Goal: Check status: Check status

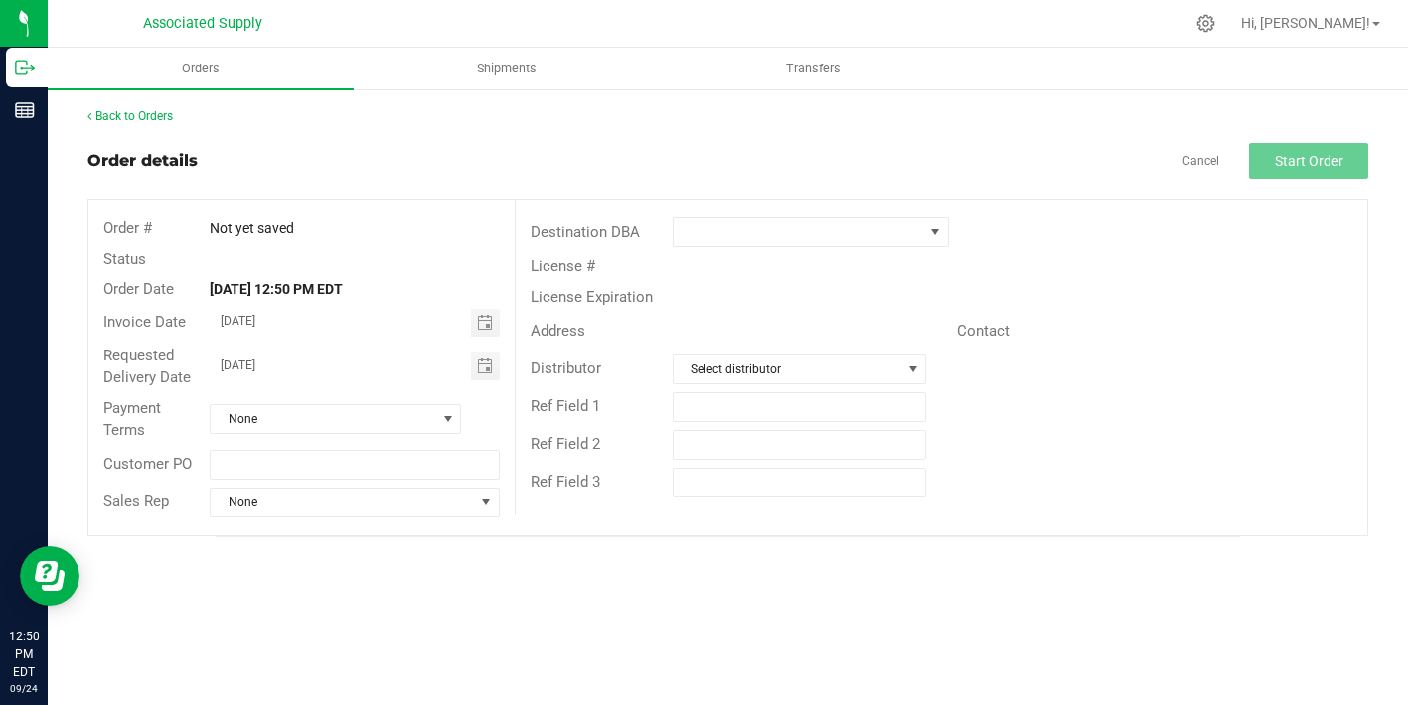
click at [121, 106] on div "Back to Orders Order details Cancel Start Order Order # Not yet saved Status Or…" at bounding box center [728, 322] width 1360 height 470
click at [123, 109] on link "Back to Orders" at bounding box center [129, 116] width 85 height 14
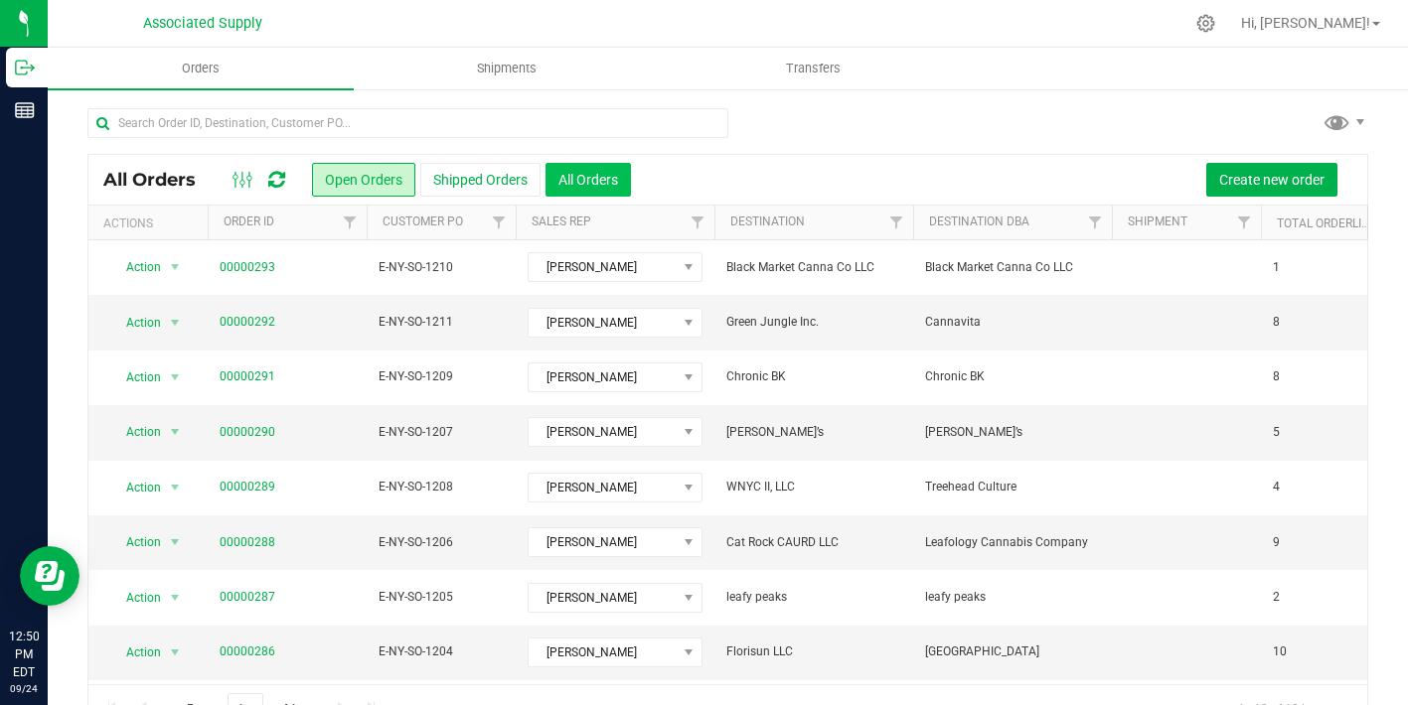
click at [602, 183] on button "All Orders" at bounding box center [587, 180] width 85 height 34
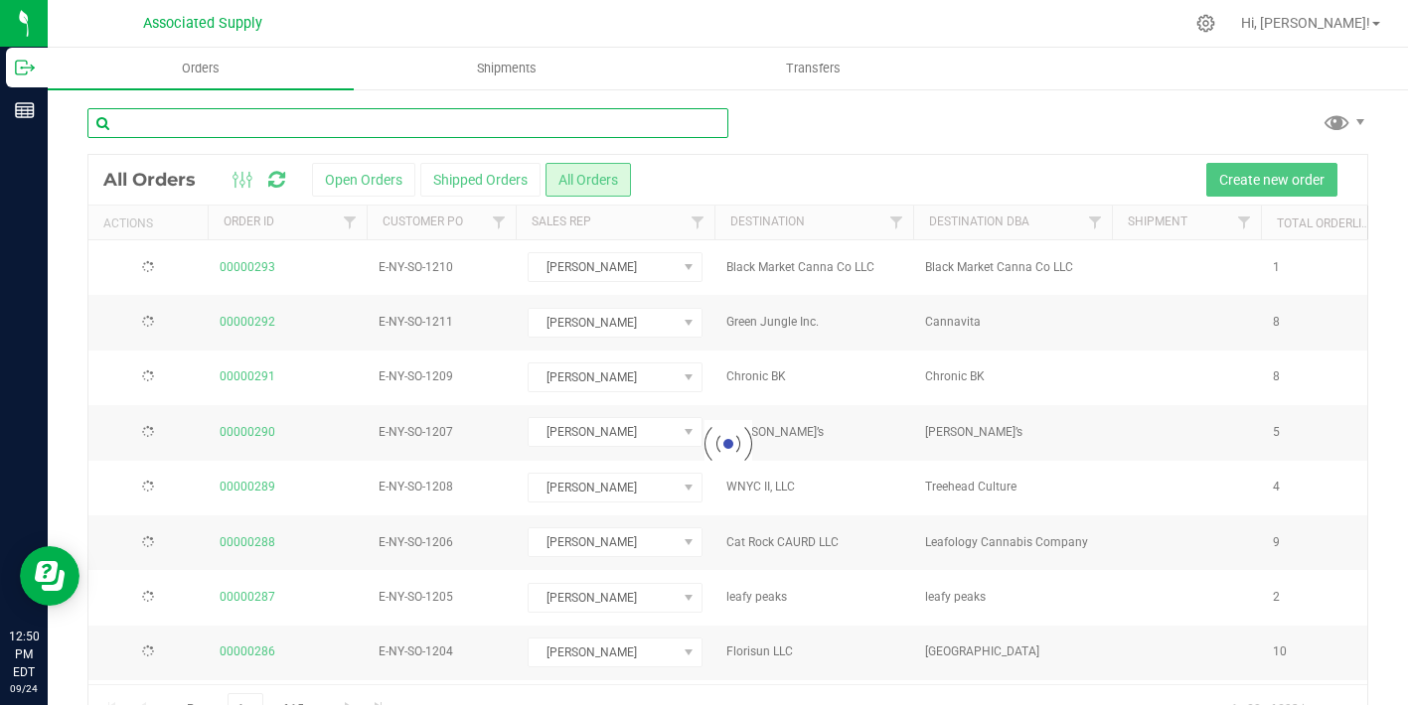
click at [239, 124] on input "text" at bounding box center [407, 123] width 641 height 30
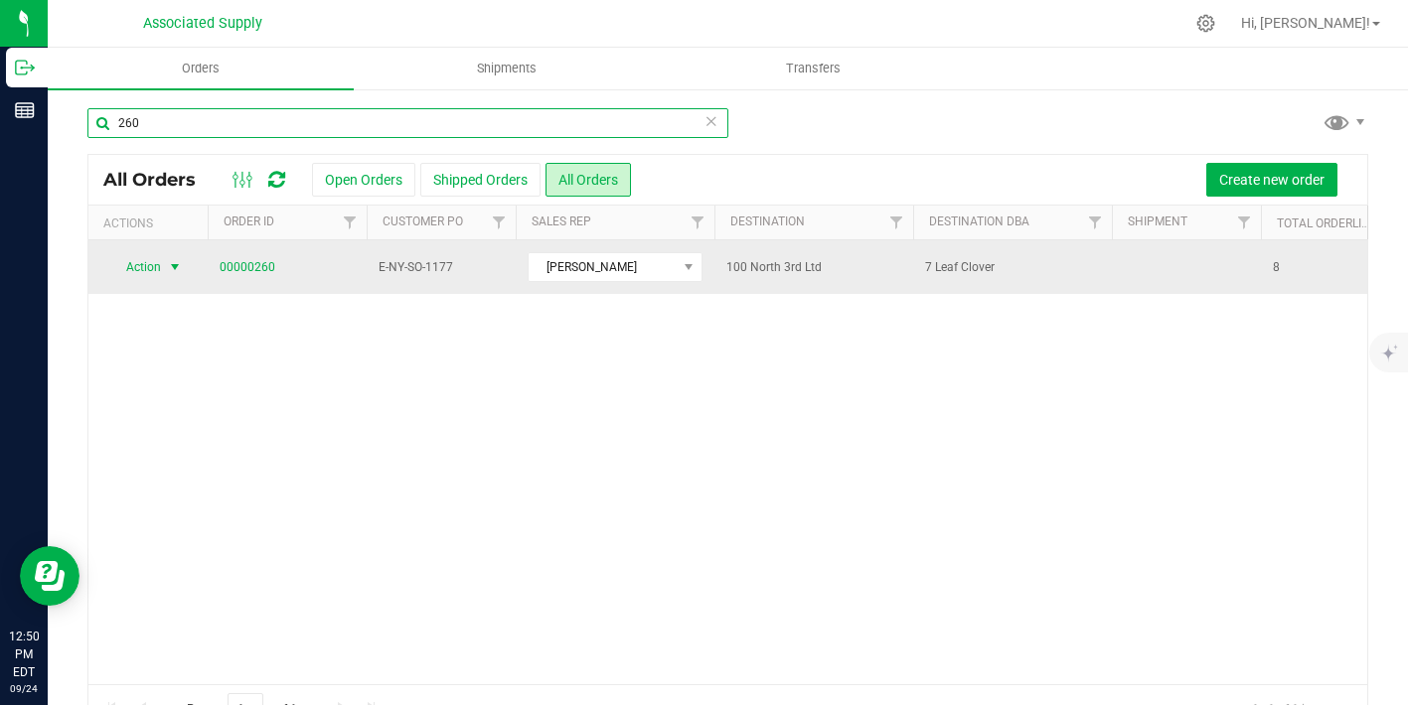
type input "260"
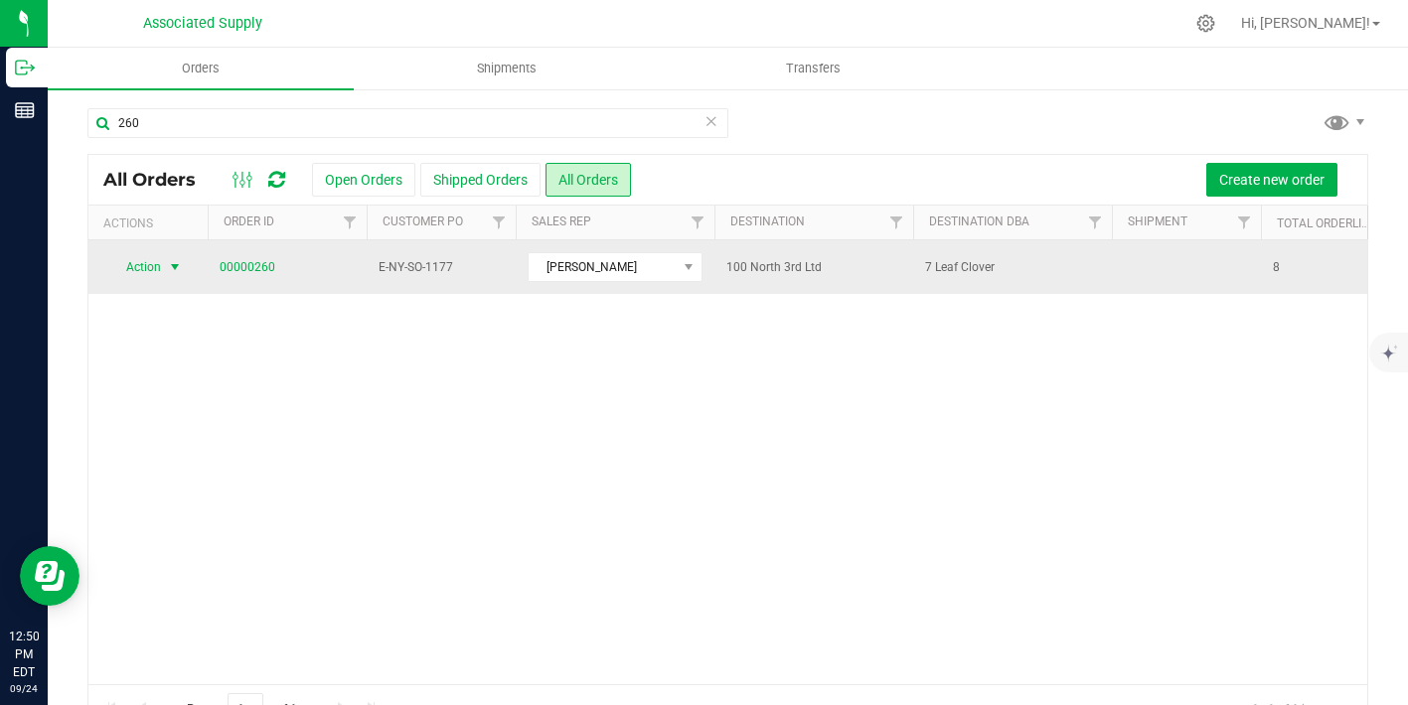
click at [174, 265] on span "select" at bounding box center [175, 267] width 16 height 16
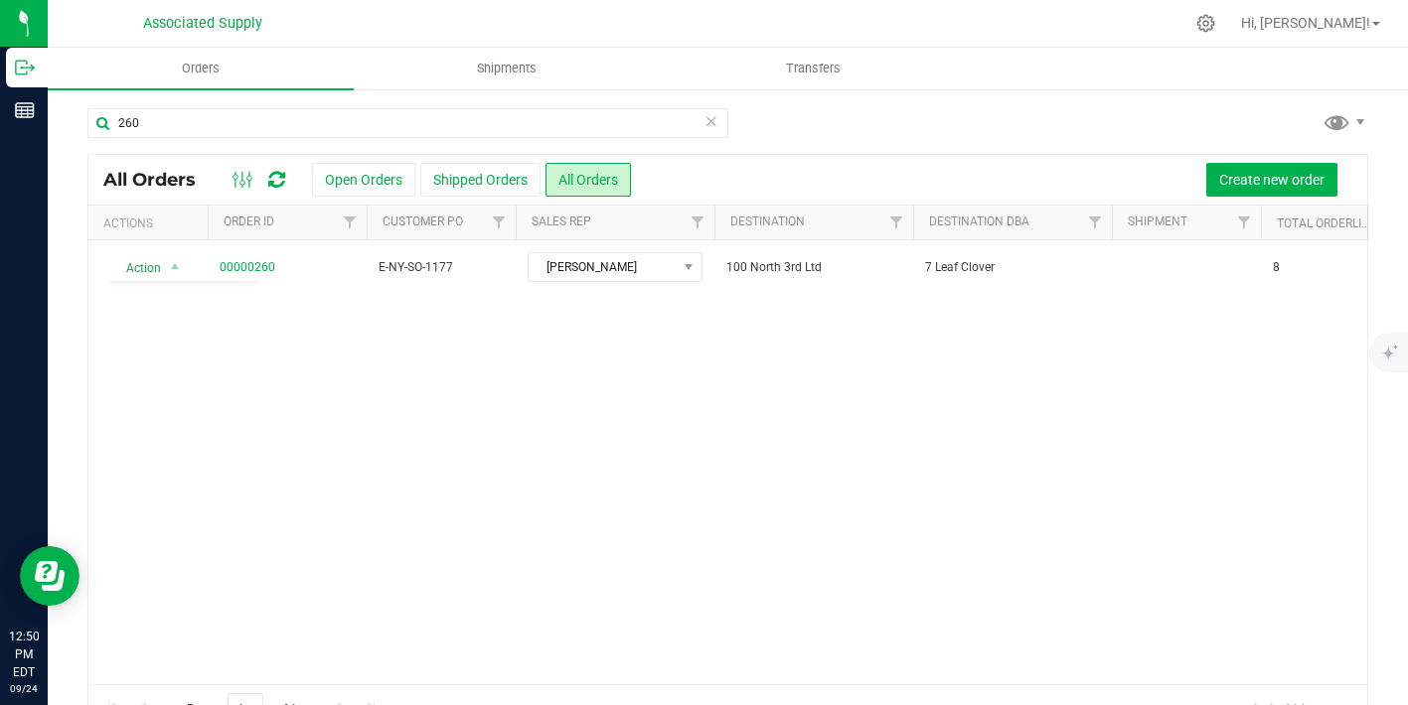
click at [422, 421] on div "Action Action Clone order Order audit log Print COAs (single PDF) Print COAs (z…" at bounding box center [727, 462] width 1279 height 444
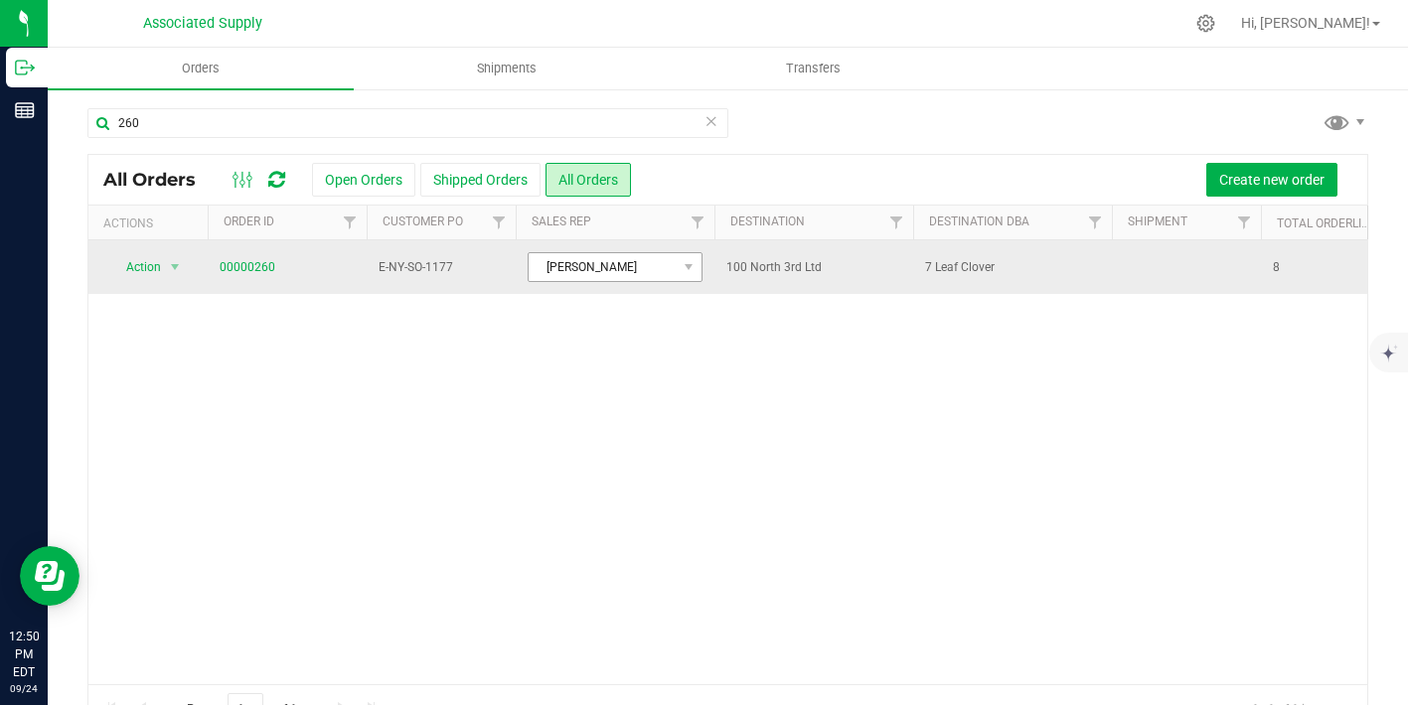
scroll to position [0, 192]
click at [245, 269] on link "00000260" at bounding box center [248, 267] width 56 height 19
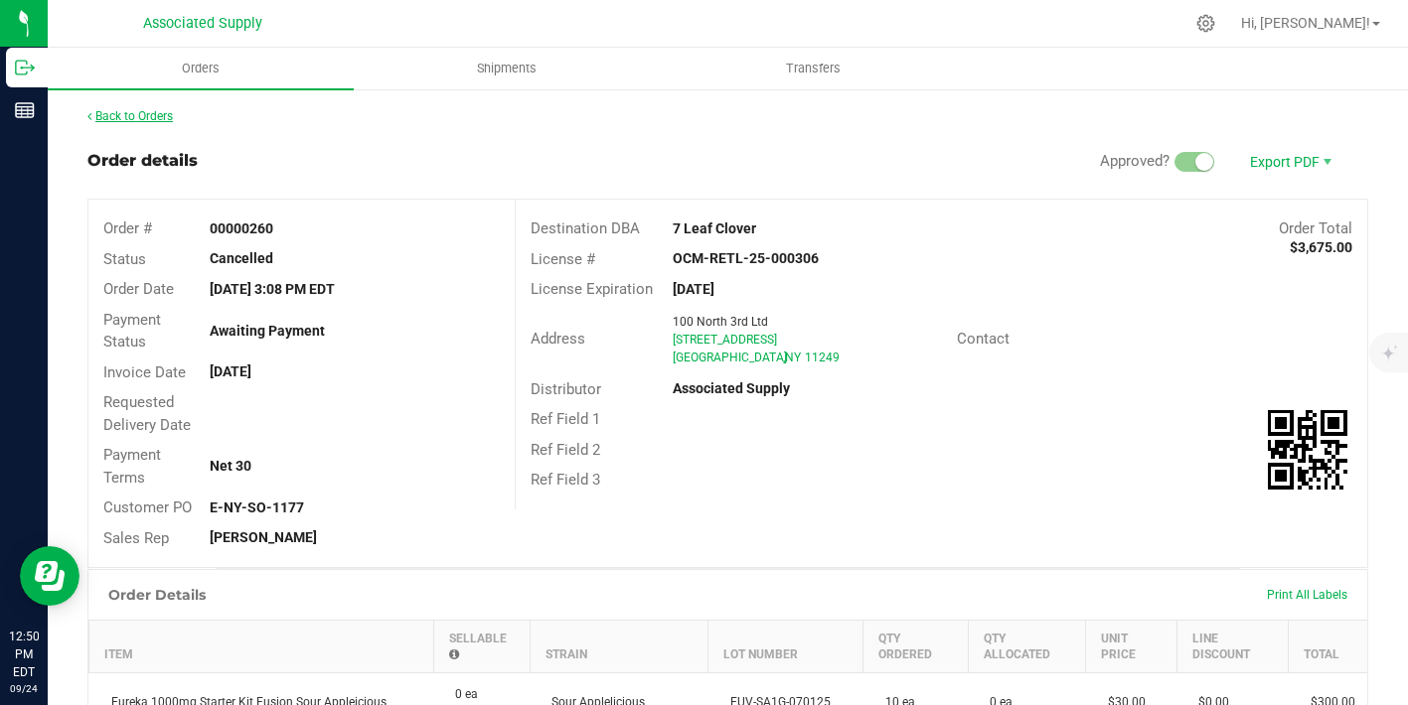
click at [156, 113] on link "Back to Orders" at bounding box center [129, 116] width 85 height 14
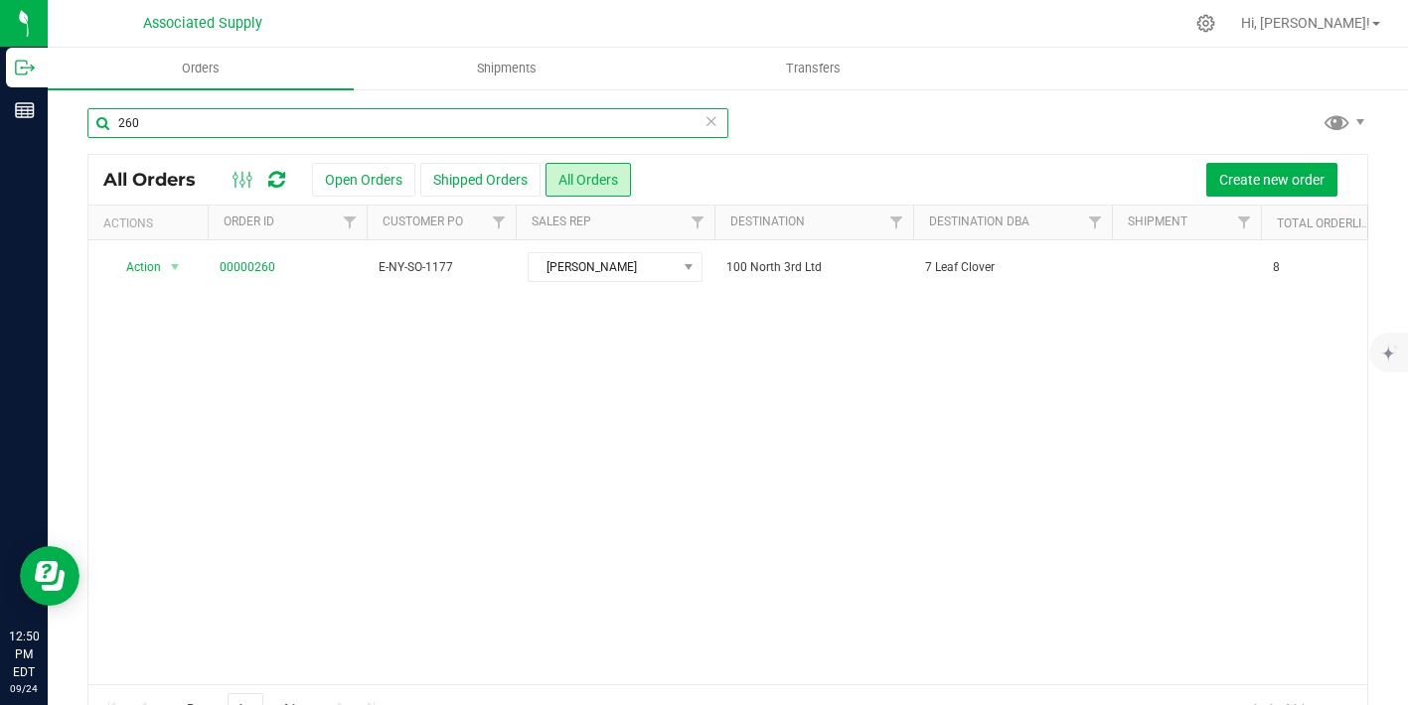
drag, startPoint x: 175, startPoint y: 134, endPoint x: 100, endPoint y: 127, distance: 74.8
click at [102, 128] on input "260" at bounding box center [407, 123] width 641 height 30
type input "182"
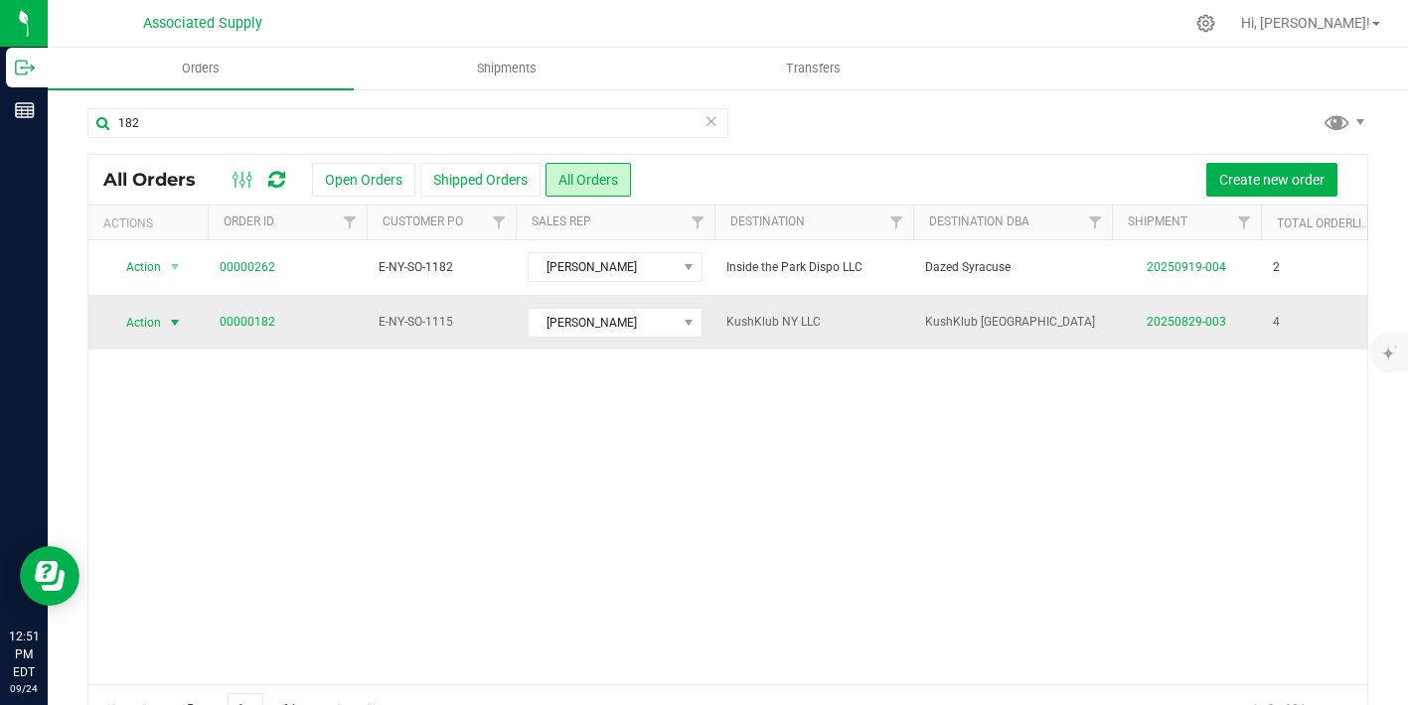
click at [177, 322] on span "select" at bounding box center [175, 323] width 16 height 16
click at [395, 469] on div "Action Action Clone order Mark as fully paid Order audit log Print COAs (single…" at bounding box center [727, 462] width 1279 height 444
click at [178, 321] on span "select" at bounding box center [175, 323] width 16 height 16
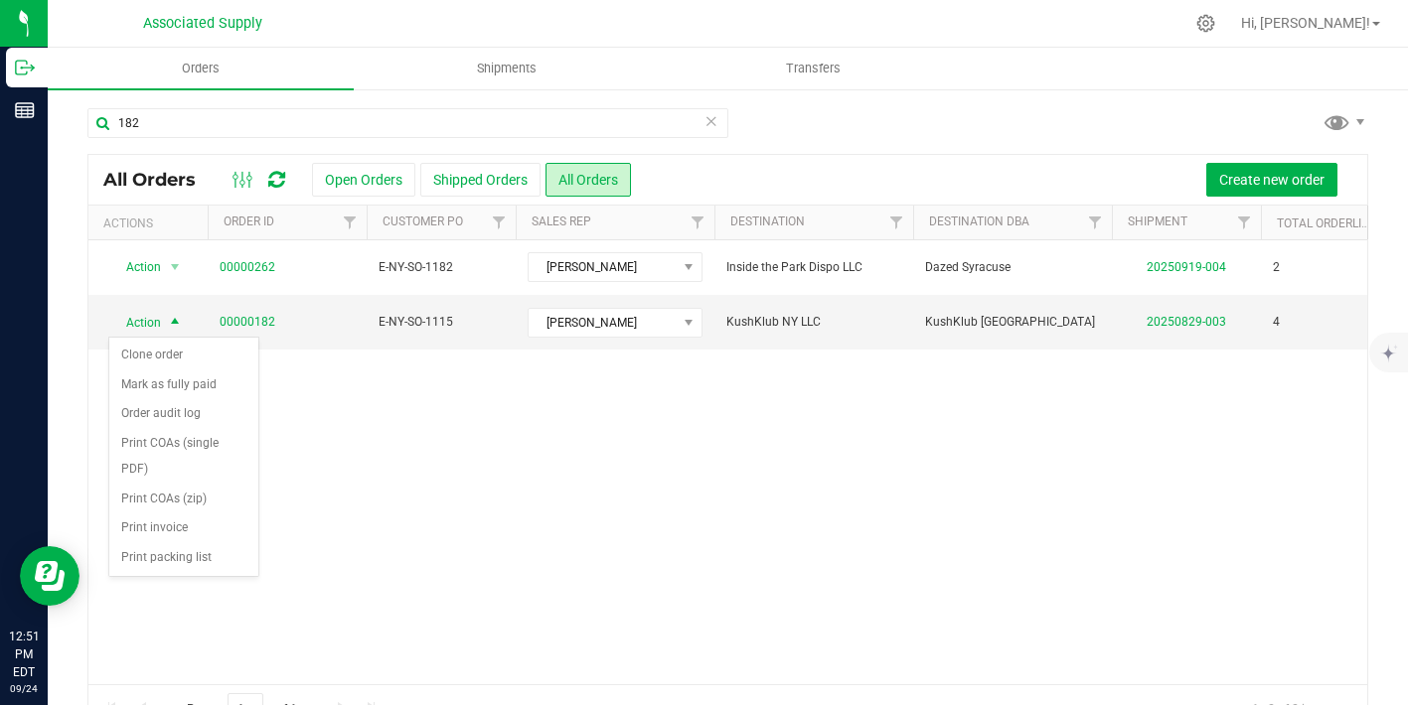
click at [331, 436] on div "Action Action Clone order Mark as fully paid Order audit log Print COAs (single…" at bounding box center [727, 462] width 1279 height 444
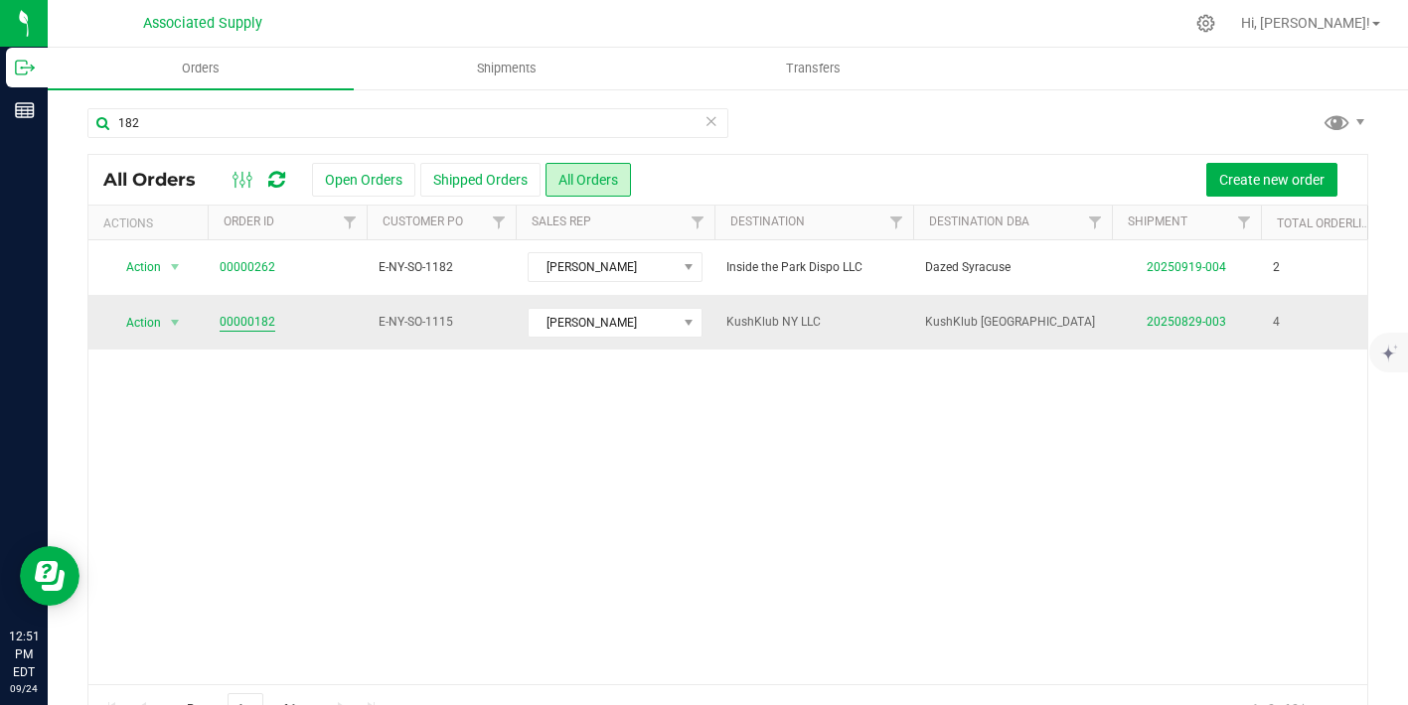
click at [253, 326] on link "00000182" at bounding box center [248, 322] width 56 height 19
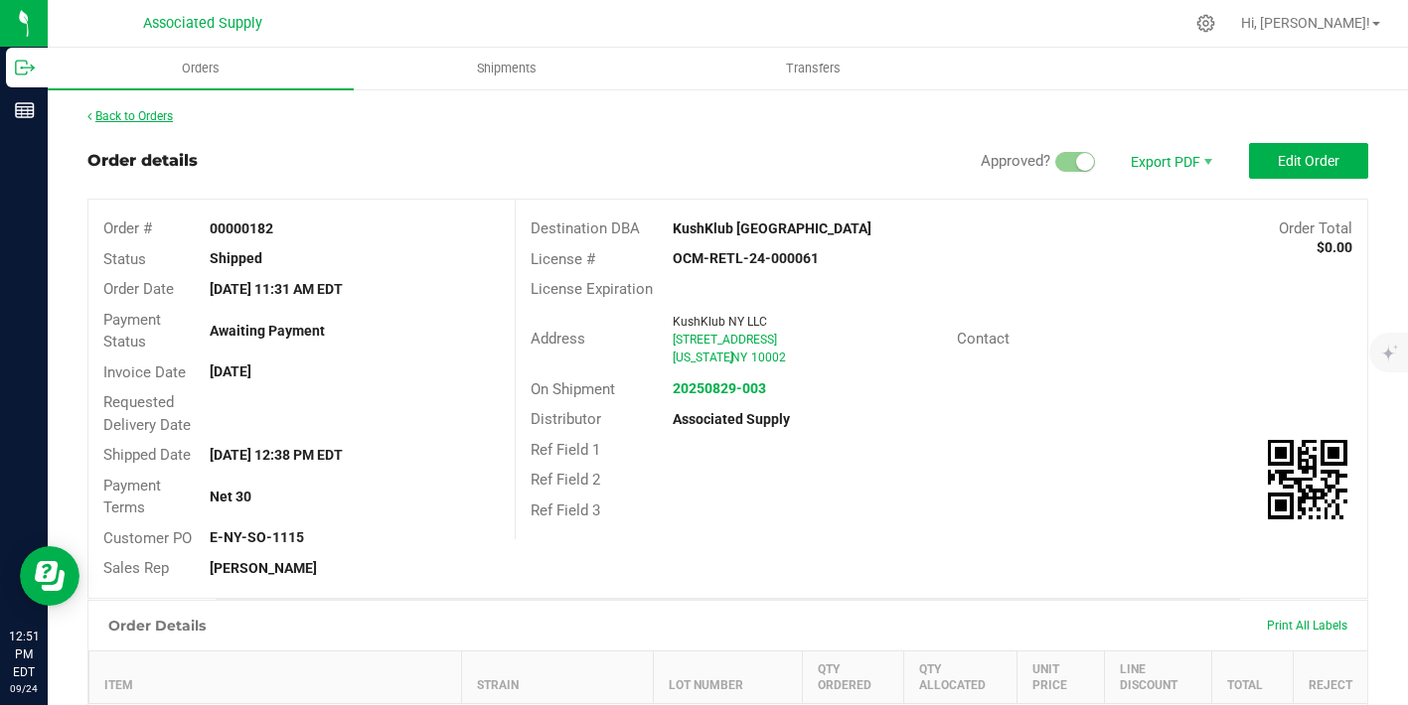
click at [163, 111] on link "Back to Orders" at bounding box center [129, 116] width 85 height 14
